Goal: Task Accomplishment & Management: Complete application form

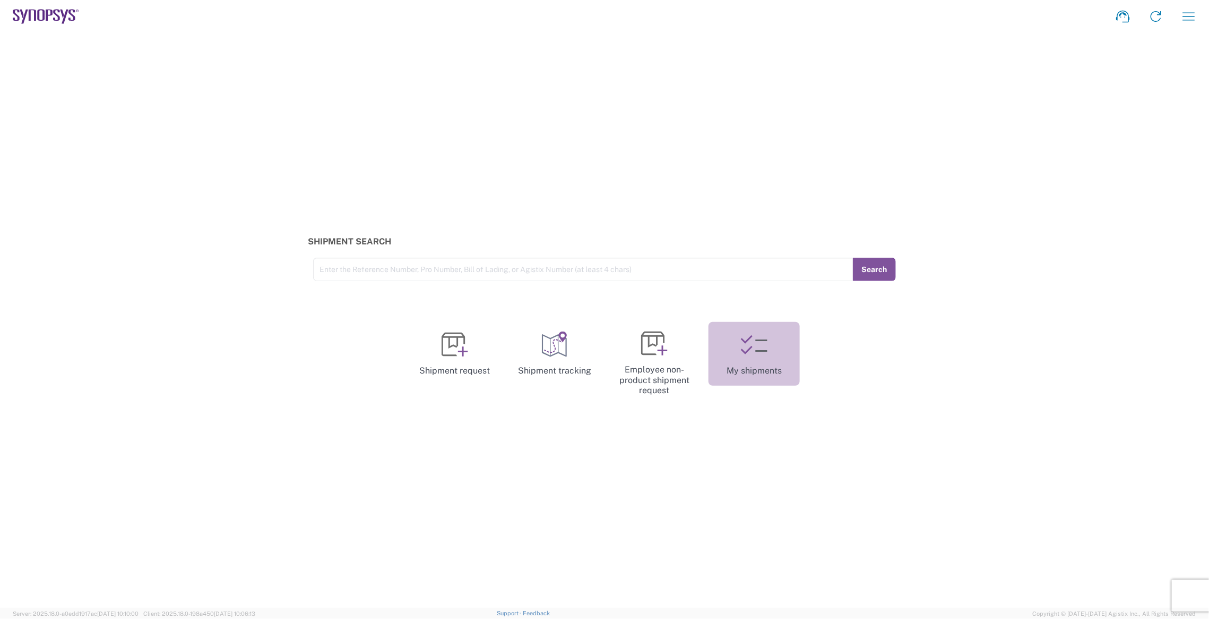
click at [756, 337] on icon at bounding box center [754, 344] width 27 height 27
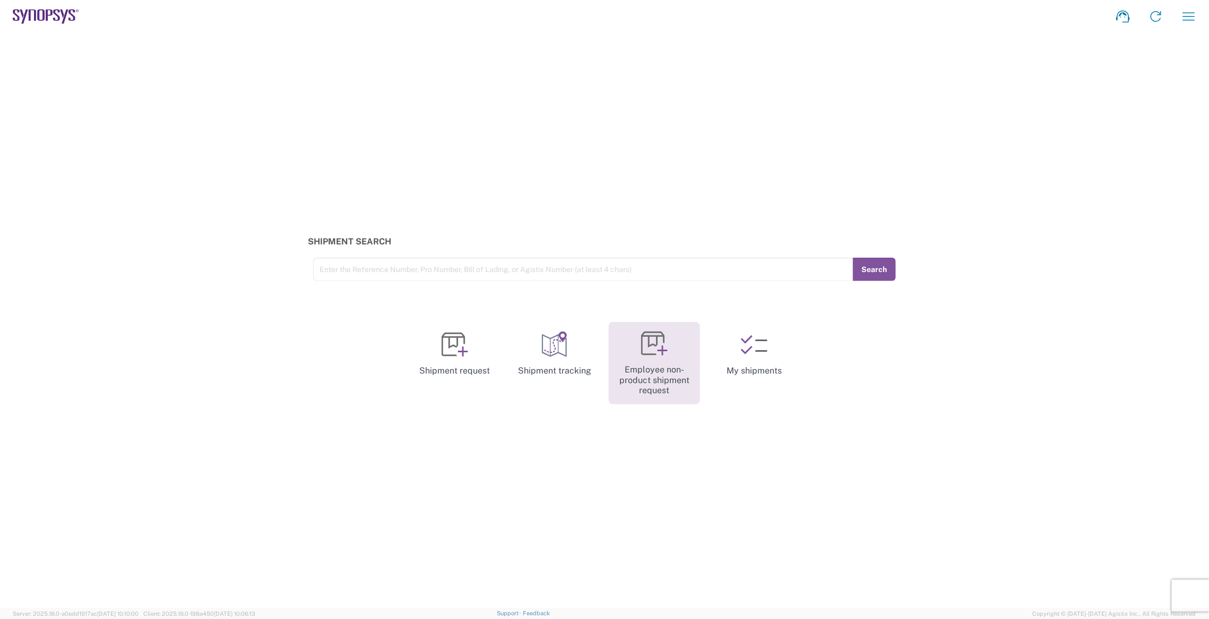
click at [651, 344] on icon at bounding box center [654, 343] width 27 height 27
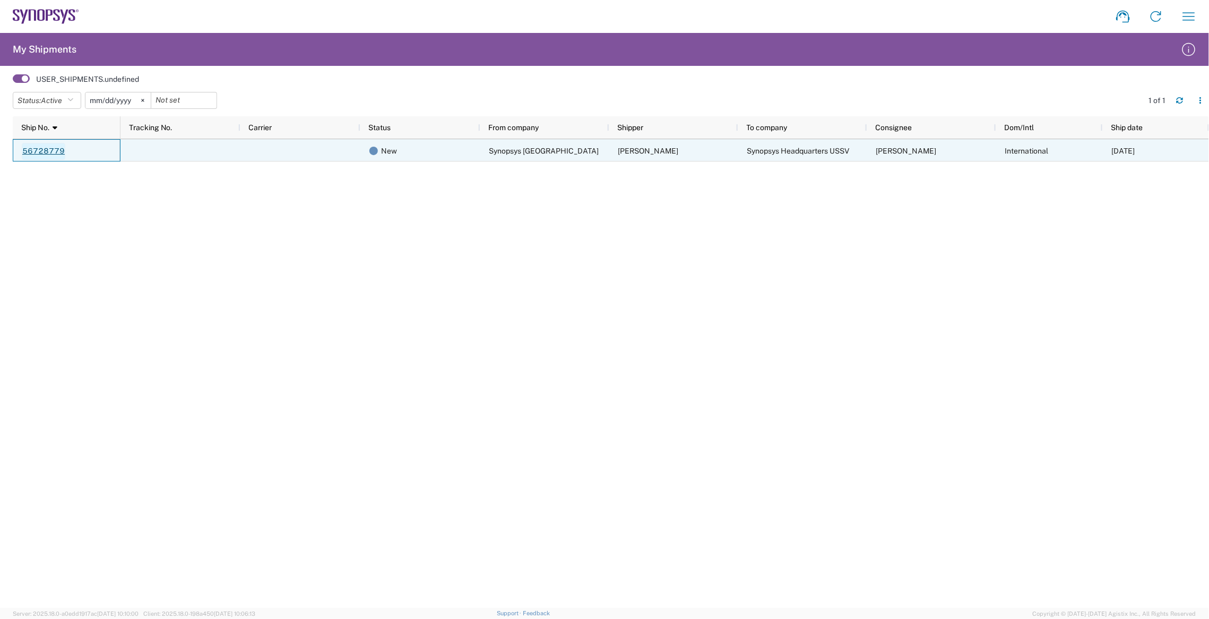
click at [55, 158] on link "56728779" at bounding box center [44, 151] width 44 height 17
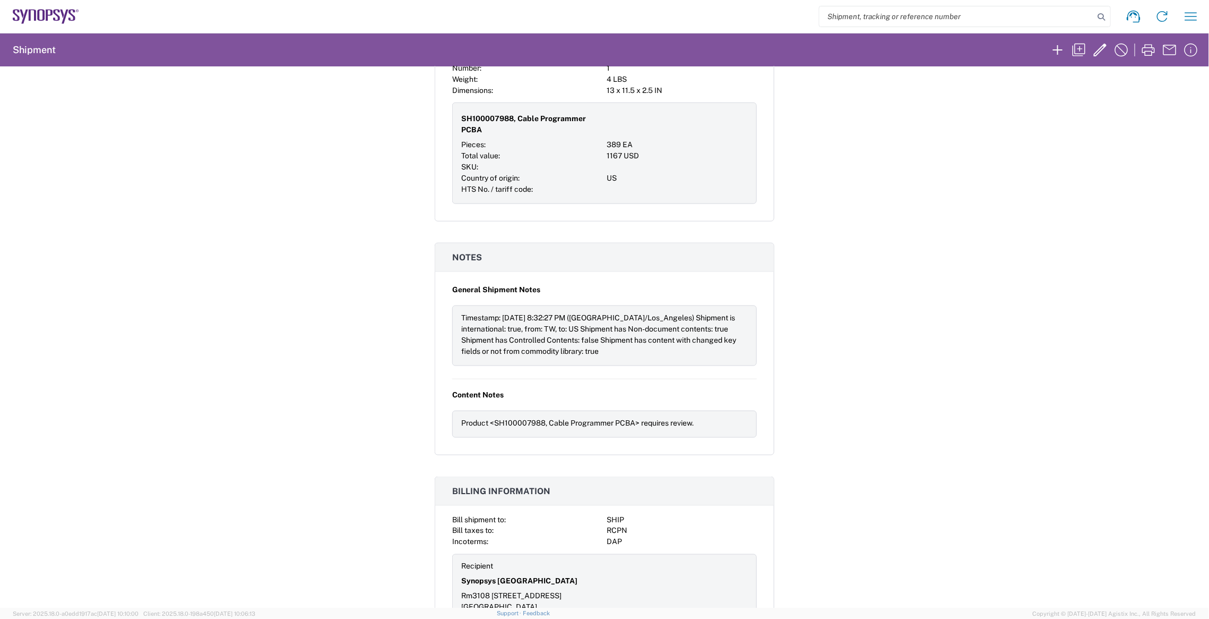
scroll to position [624, 0]
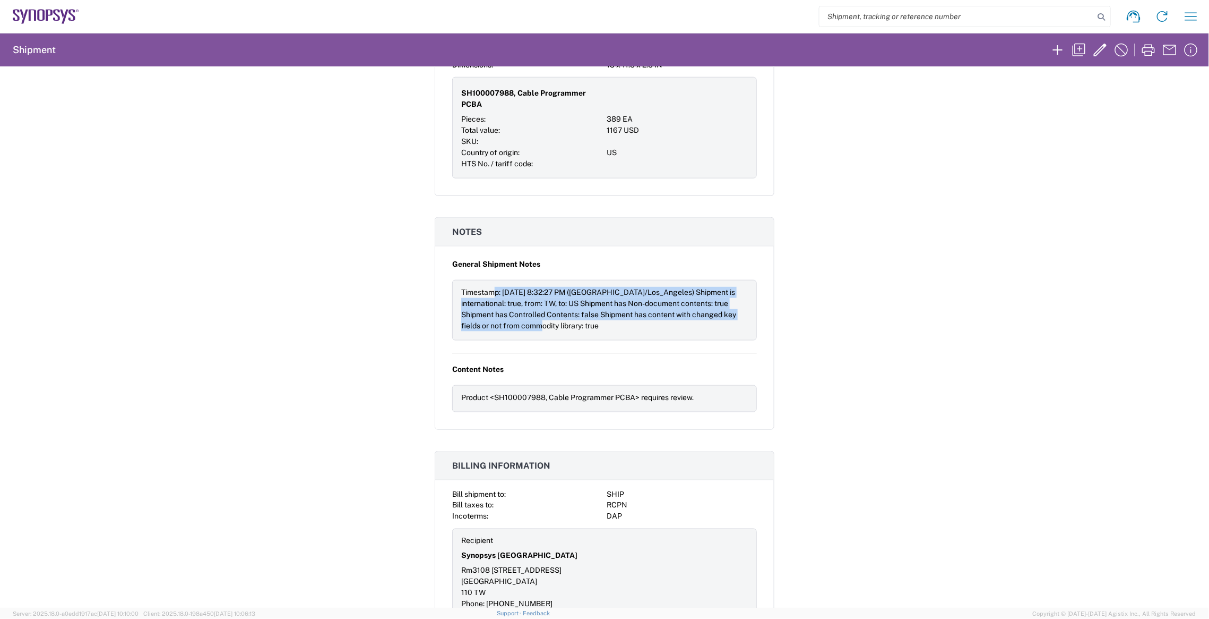
drag, startPoint x: 488, startPoint y: 265, endPoint x: 561, endPoint y: 305, distance: 82.5
click at [561, 305] on div "Timestamp: 9/4/2025, 8:32:27 PM (America/Los_Angeles) Shipment is international…" at bounding box center [604, 309] width 287 height 45
click at [561, 304] on div "Timestamp: 9/4/2025, 8:32:27 PM (America/Los_Angeles) Shipment is international…" at bounding box center [604, 309] width 287 height 45
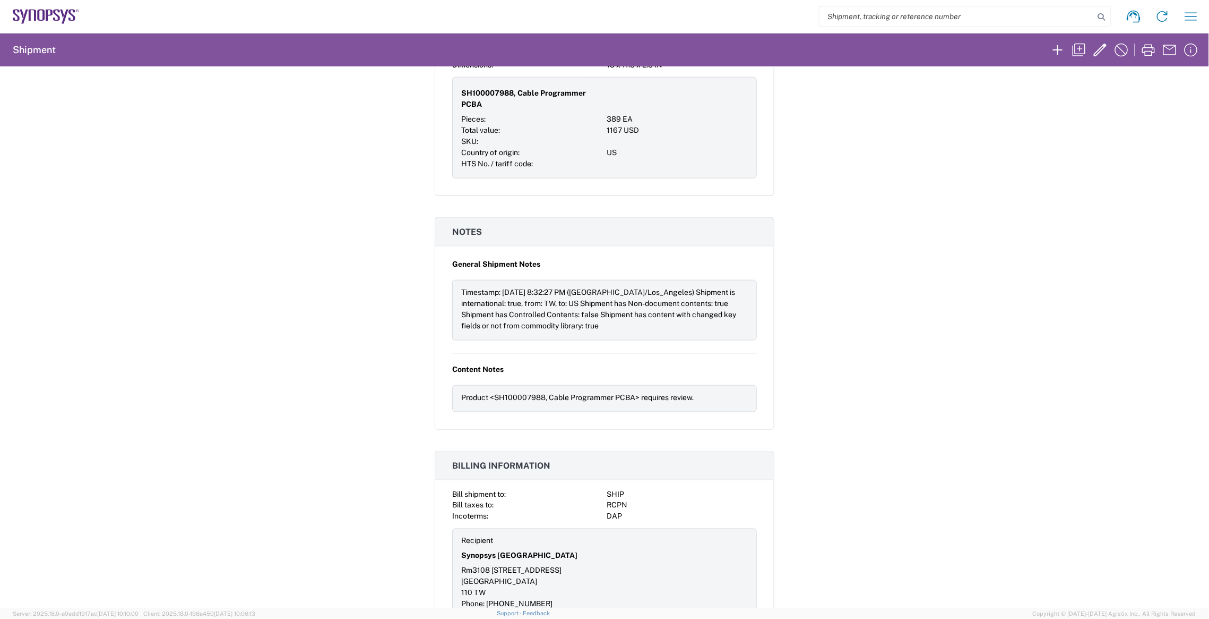
click at [587, 295] on div "Timestamp: 9/4/2025, 8:32:27 PM (America/Los_Angeles) Shipment is international…" at bounding box center [604, 309] width 287 height 45
drag, startPoint x: 641, startPoint y: 272, endPoint x: 645, endPoint y: 295, distance: 23.1
click at [645, 295] on div "Timestamp: 9/4/2025, 8:32:27 PM (America/Los_Angeles) Shipment is international…" at bounding box center [604, 309] width 287 height 45
click at [616, 290] on div "Timestamp: 9/4/2025, 8:32:27 PM (America/Los_Angeles) Shipment is international…" at bounding box center [604, 309] width 287 height 45
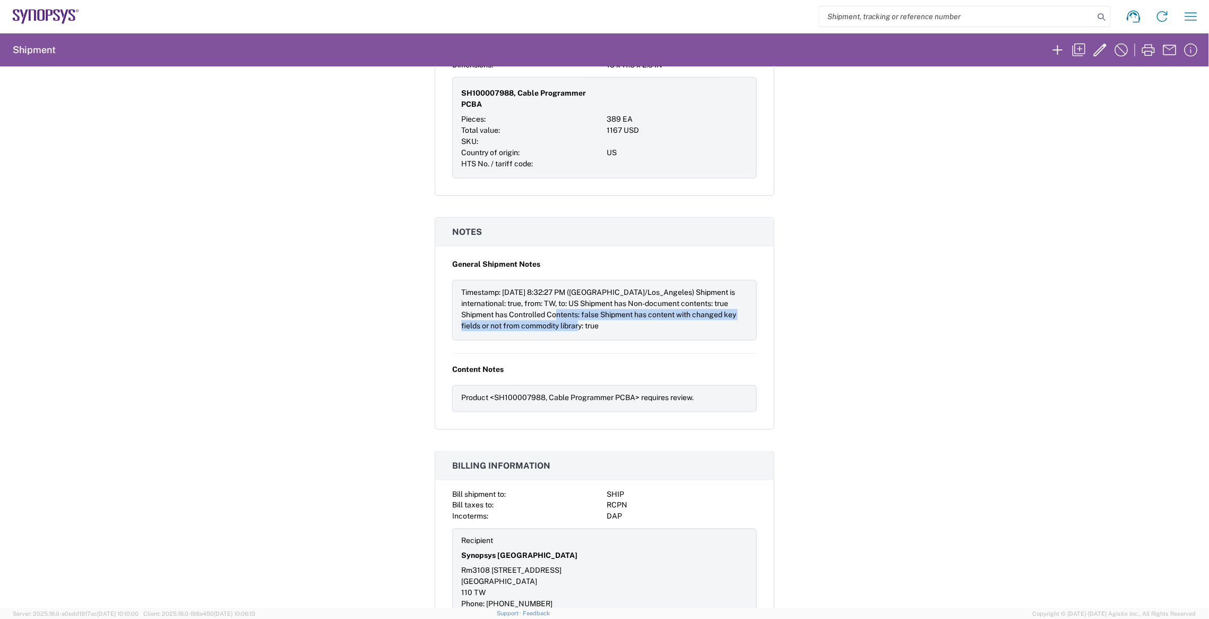
drag, startPoint x: 578, startPoint y: 291, endPoint x: 624, endPoint y: 301, distance: 47.8
click at [624, 301] on div "Timestamp: 9/4/2025, 8:32:27 PM (America/Los_Angeles) Shipment is international…" at bounding box center [604, 309] width 287 height 45
click at [621, 305] on div "Timestamp: 9/4/2025, 8:32:27 PM (America/Los_Angeles) Shipment is international…" at bounding box center [604, 309] width 287 height 45
click at [692, 451] on h3 "Billing information" at bounding box center [604, 465] width 339 height 29
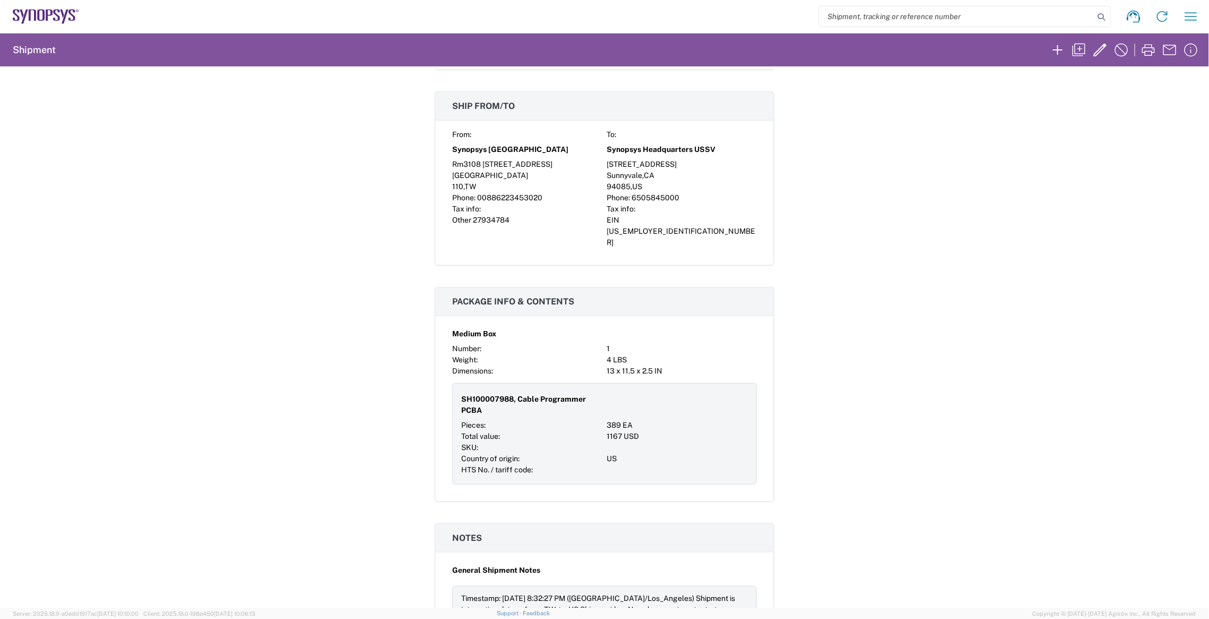
scroll to position [477, 0]
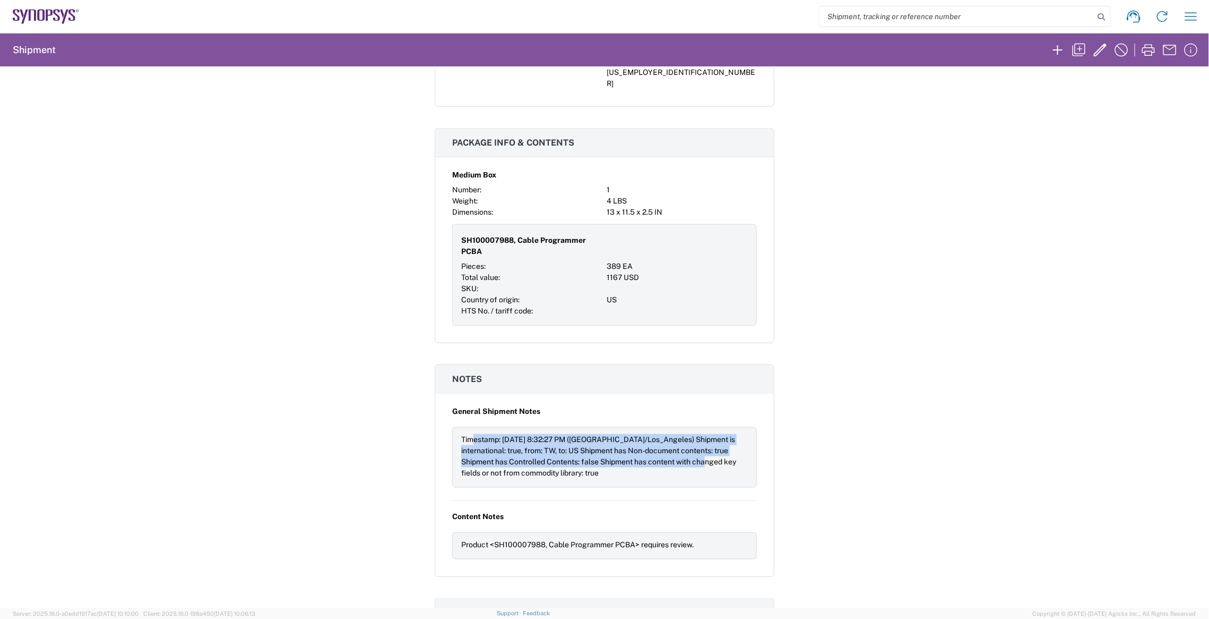
drag, startPoint x: 468, startPoint y: 415, endPoint x: 732, endPoint y: 438, distance: 265.4
click at [732, 438] on div "Timestamp: 9/4/2025, 8:32:27 PM (America/Los_Angeles) Shipment is international…" at bounding box center [604, 456] width 287 height 45
click at [733, 438] on div "Timestamp: 9/4/2025, 8:32:27 PM (America/Los_Angeles) Shipment is international…" at bounding box center [604, 456] width 287 height 45
click at [570, 436] on div "Timestamp: 9/4/2025, 8:32:27 PM (America/Los_Angeles) Shipment is international…" at bounding box center [604, 456] width 287 height 45
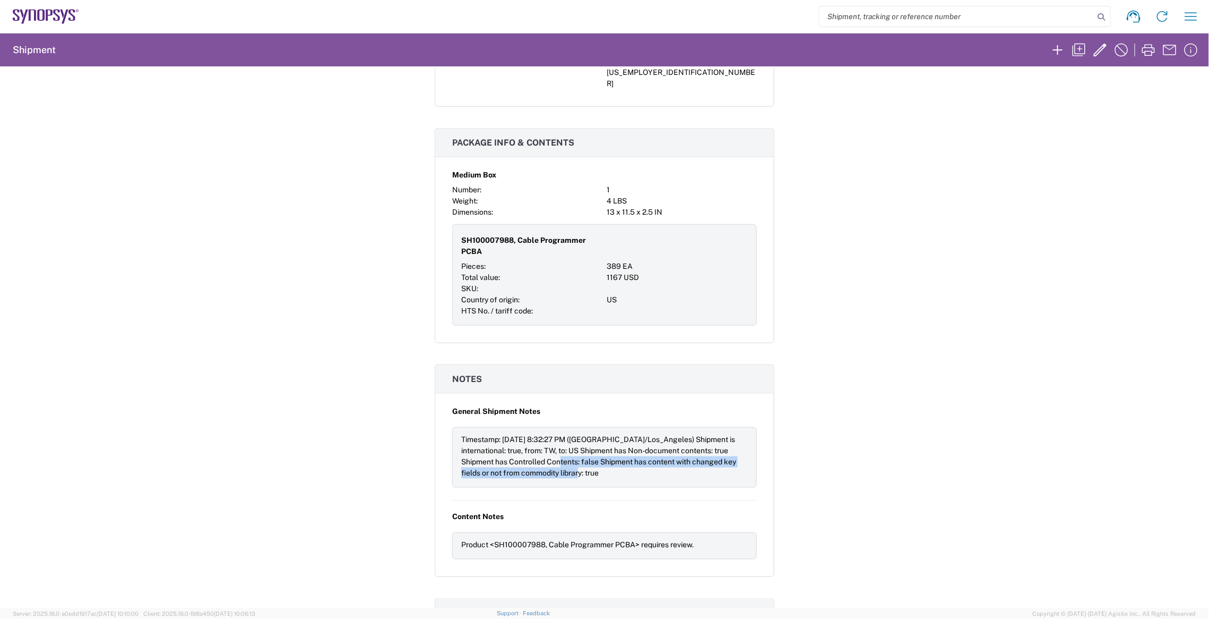
drag, startPoint x: 579, startPoint y: 436, endPoint x: 631, endPoint y: 454, distance: 55.1
click at [631, 454] on div "Timestamp: 9/4/2025, 8:32:27 PM (America/Los_Angeles) Shipment is international…" at bounding box center [604, 457] width 305 height 61
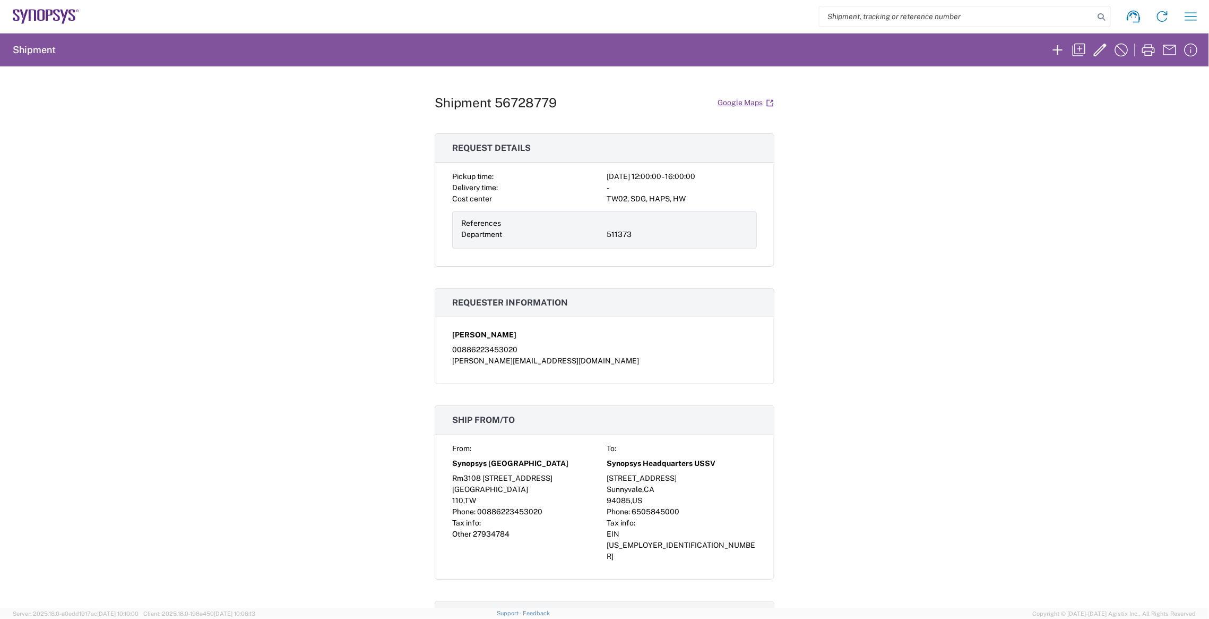
scroll to position [0, 0]
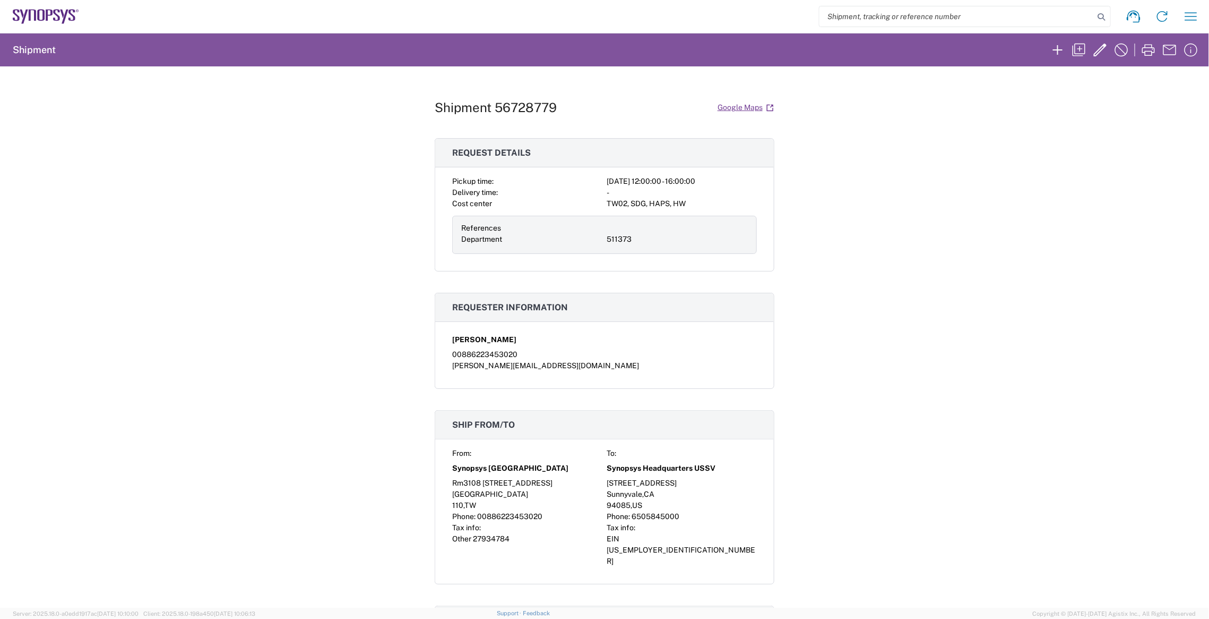
click at [27, 53] on h2 "Shipment" at bounding box center [34, 50] width 43 height 13
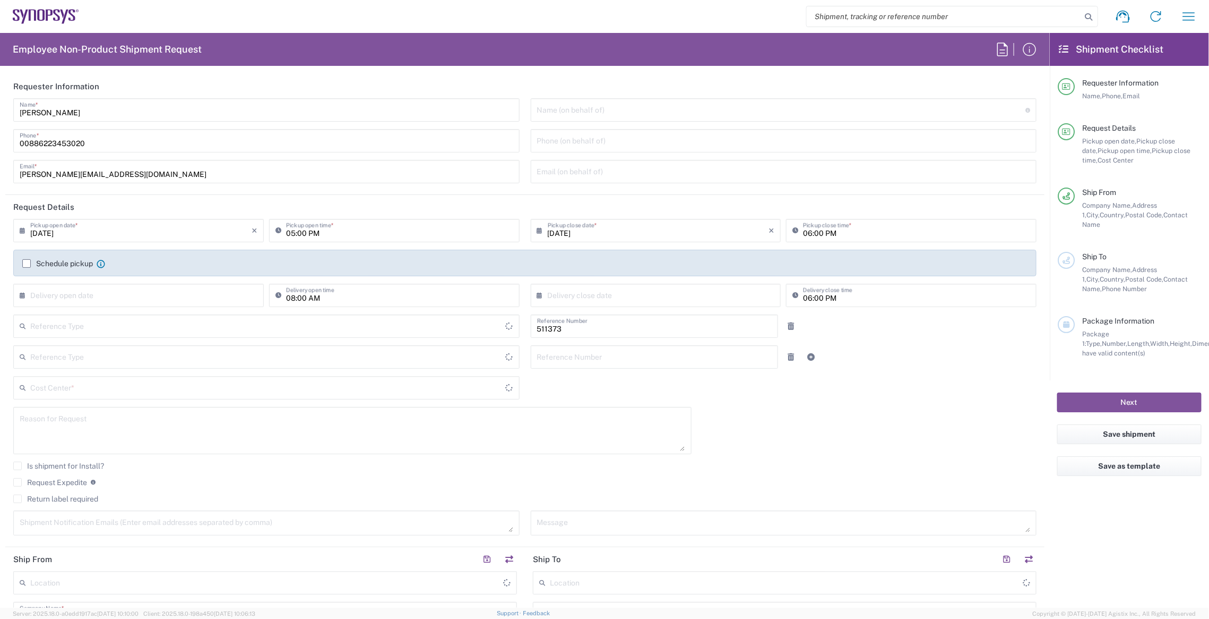
type input "Department"
type input "TW02, SDG, HAPS, HW 511373"
type input "Delivered at Place"
type input "[GEOGRAPHIC_DATA]"
type input "Taipei TW01"
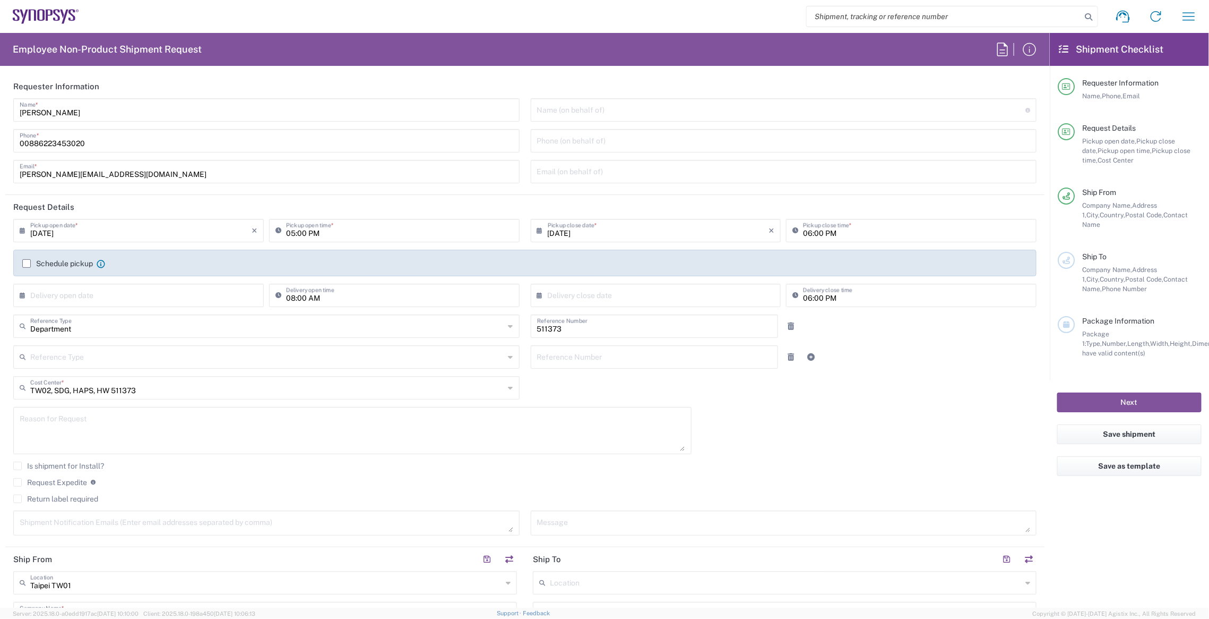
type input "Taiwan"
